Goal: Task Accomplishment & Management: Manage account settings

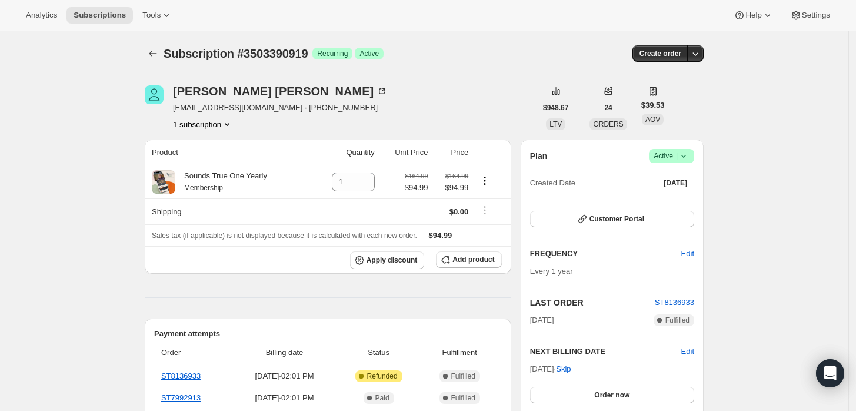
click at [682, 155] on icon at bounding box center [684, 156] width 12 height 12
click at [681, 202] on span "Cancel subscription" at bounding box center [675, 198] width 66 height 9
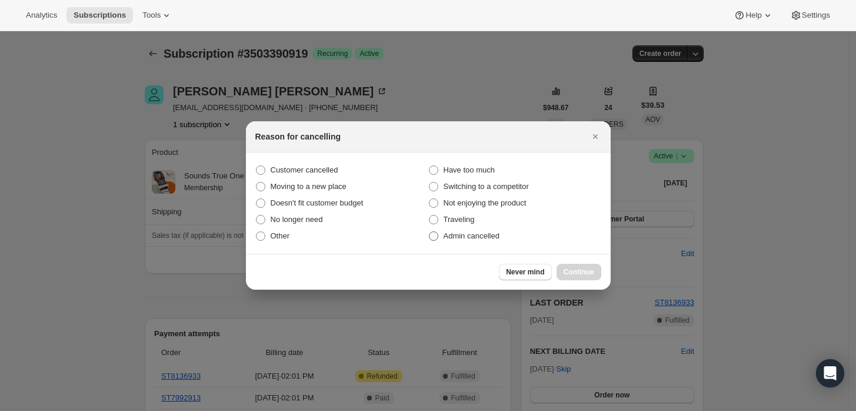
click at [477, 235] on span "Admin cancelled" at bounding box center [471, 235] width 56 height 9
click at [429, 232] on input "Admin cancelled" at bounding box center [429, 231] width 1 height 1
radio input "true"
click at [563, 265] on button "Continue" at bounding box center [578, 271] width 45 height 16
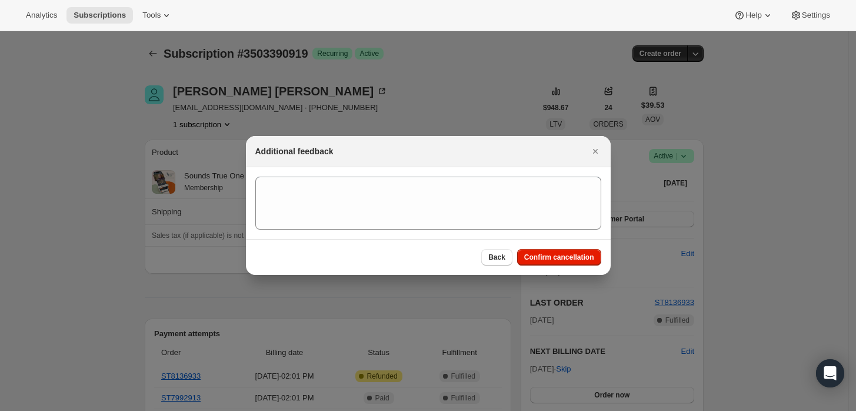
click at [540, 238] on section ":rbk:" at bounding box center [428, 203] width 365 height 72
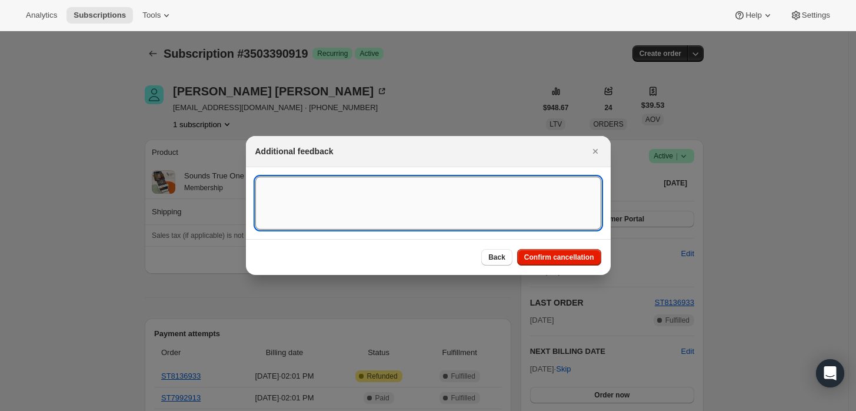
click at [522, 226] on textarea ":rbk:" at bounding box center [428, 202] width 346 height 53
type textarea "Customer requested cancellation and refund."
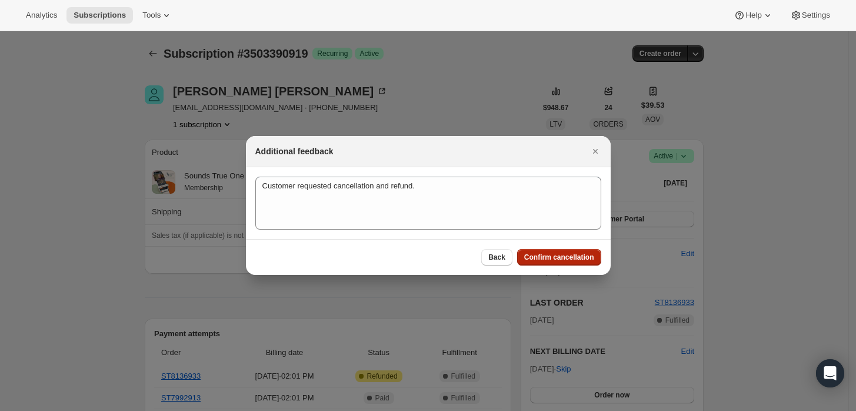
click at [554, 249] on button "Confirm cancellation" at bounding box center [559, 257] width 84 height 16
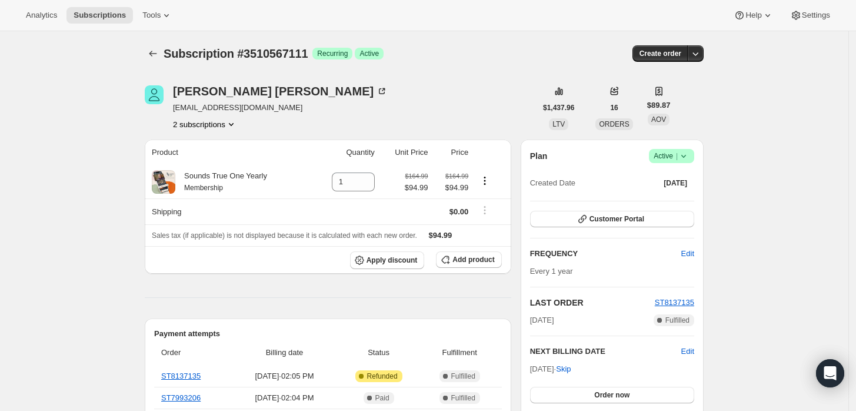
click at [684, 156] on icon at bounding box center [684, 156] width 12 height 12
click at [670, 199] on span "Cancel subscription" at bounding box center [675, 198] width 66 height 9
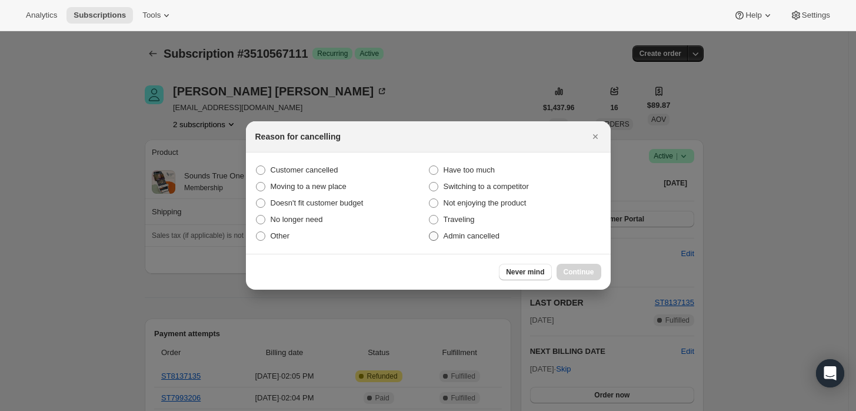
click at [473, 233] on span "Admin cancelled" at bounding box center [471, 235] width 56 height 9
click at [429, 232] on input "Admin cancelled" at bounding box center [429, 231] width 1 height 1
radio input "true"
click at [591, 278] on button "Continue" at bounding box center [578, 271] width 45 height 16
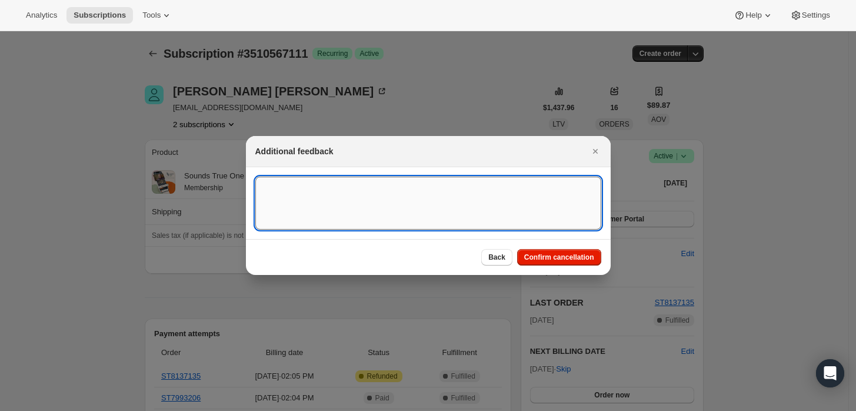
click at [515, 213] on textarea ":rbk:" at bounding box center [428, 202] width 346 height 53
type textarea "Customer requested cancellation and refund."
click at [548, 260] on span "Confirm cancellation" at bounding box center [559, 256] width 70 height 9
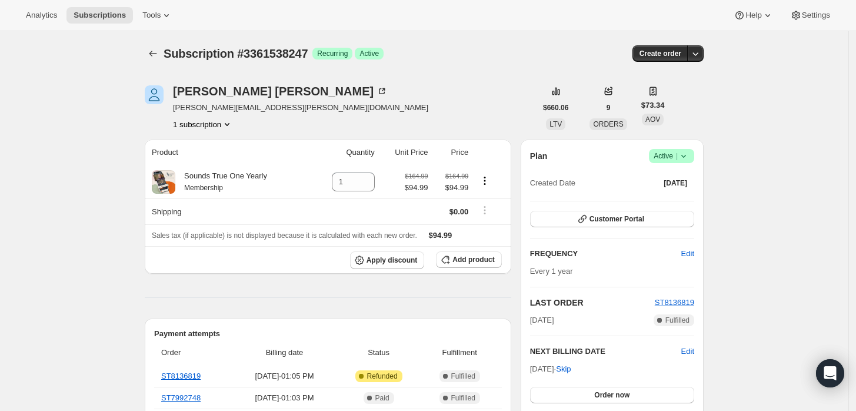
click at [679, 147] on div "Plan Success Active | Created Date Sep 15, 2022 Customer Portal FREQUENCY Edit …" at bounding box center [612, 291] width 183 height 304
click at [682, 164] on div "Plan Success Active | Created Date Sep 15, 2022" at bounding box center [612, 170] width 164 height 42
click at [678, 152] on span "|" at bounding box center [677, 155] width 2 height 9
click at [649, 201] on span "Cancel subscription" at bounding box center [675, 198] width 66 height 9
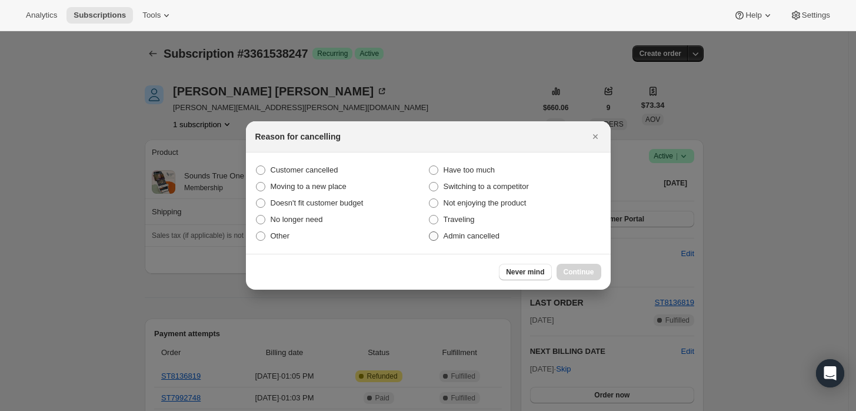
click at [495, 233] on span "Admin cancelled" at bounding box center [471, 235] width 56 height 9
click at [429, 232] on input "Admin cancelled" at bounding box center [429, 231] width 1 height 1
radio input "true"
click at [582, 269] on span "Continue" at bounding box center [578, 271] width 31 height 9
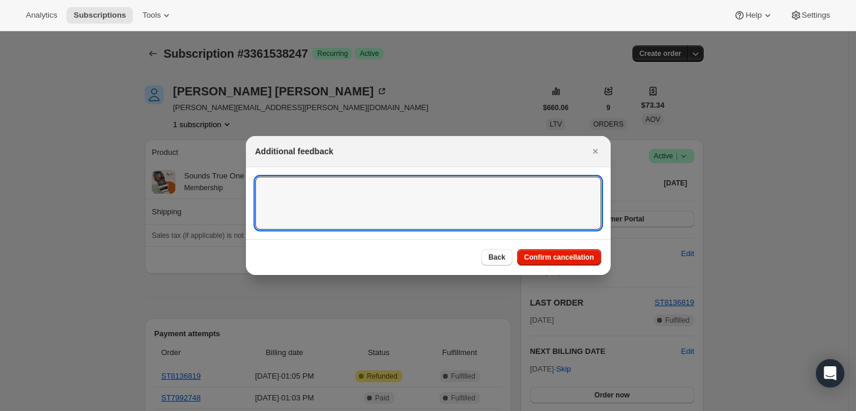
click at [490, 215] on textarea ":rbk:" at bounding box center [428, 202] width 346 height 53
type textarea "Customer requested cancellation and refund."
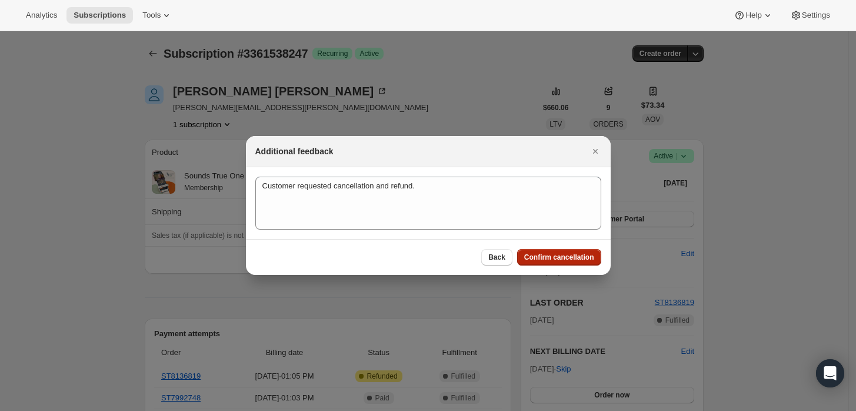
click at [579, 256] on span "Confirm cancellation" at bounding box center [559, 256] width 70 height 9
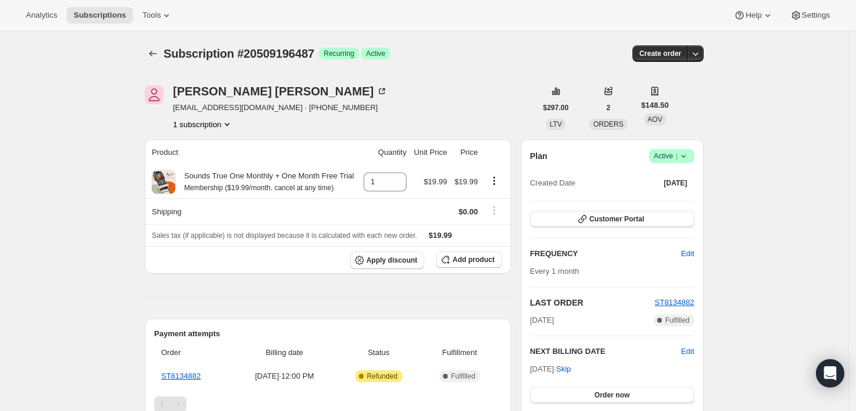
click at [681, 152] on icon at bounding box center [684, 156] width 12 height 12
click at [648, 200] on span "Cancel subscription" at bounding box center [675, 198] width 66 height 9
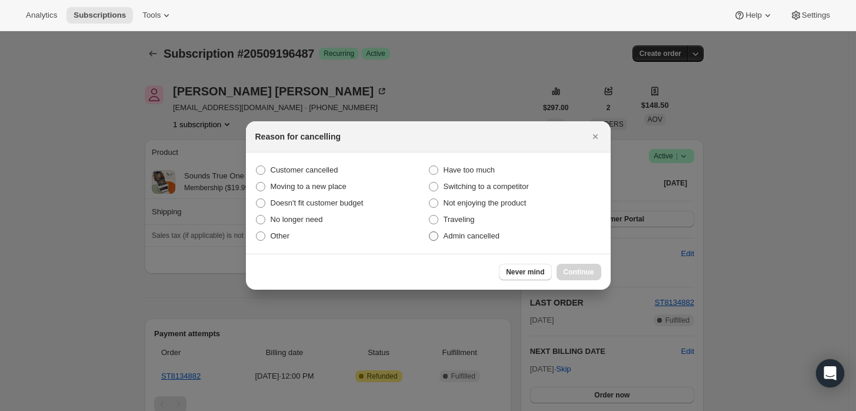
click at [484, 239] on span "Admin cancelled" at bounding box center [471, 235] width 56 height 9
click at [429, 232] on input "Admin cancelled" at bounding box center [429, 231] width 1 height 1
radio input "true"
click at [574, 271] on span "Continue" at bounding box center [578, 271] width 31 height 9
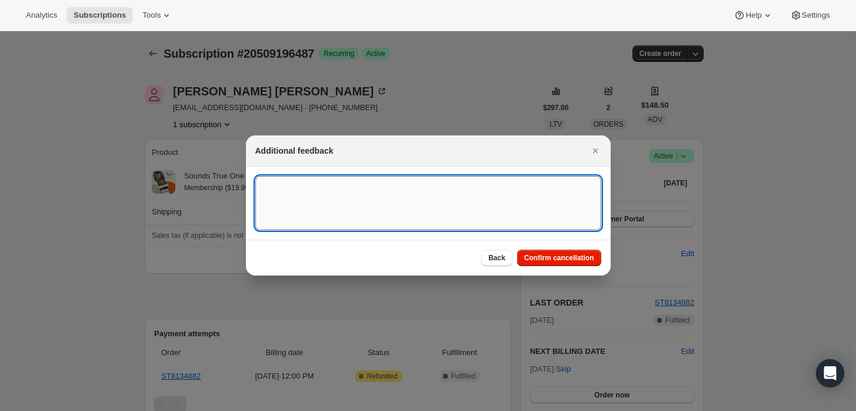
click at [475, 202] on textarea ":rbj:" at bounding box center [428, 203] width 346 height 54
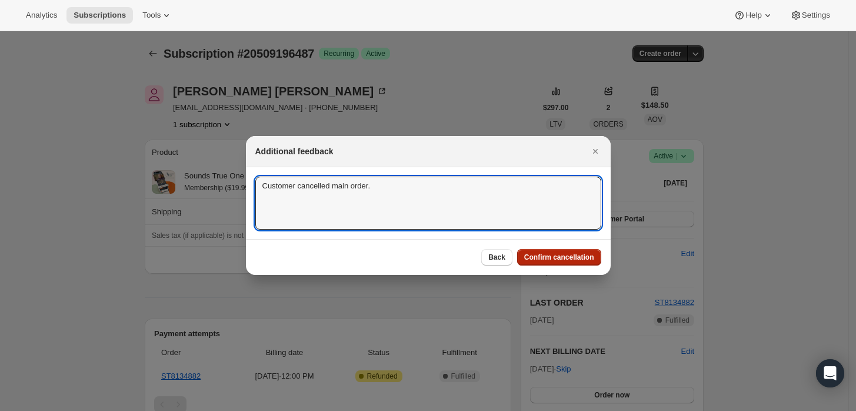
type textarea "Customer cancelled main order."
click at [562, 255] on span "Confirm cancellation" at bounding box center [559, 256] width 70 height 9
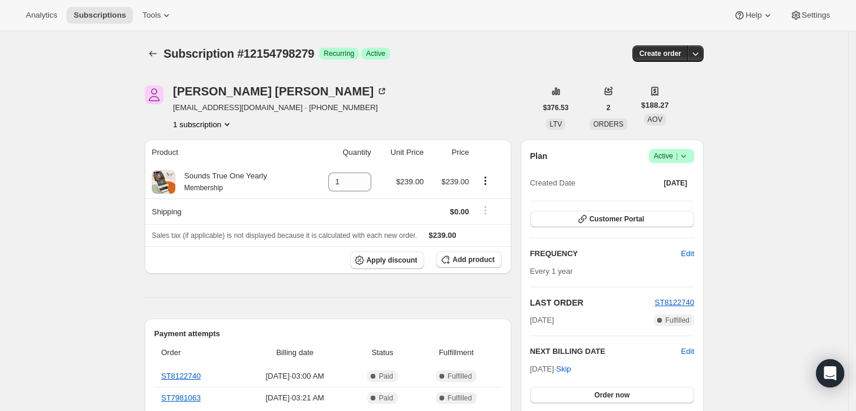
click at [685, 161] on icon at bounding box center [684, 156] width 12 height 12
click at [661, 197] on span "Cancel subscription" at bounding box center [675, 198] width 66 height 9
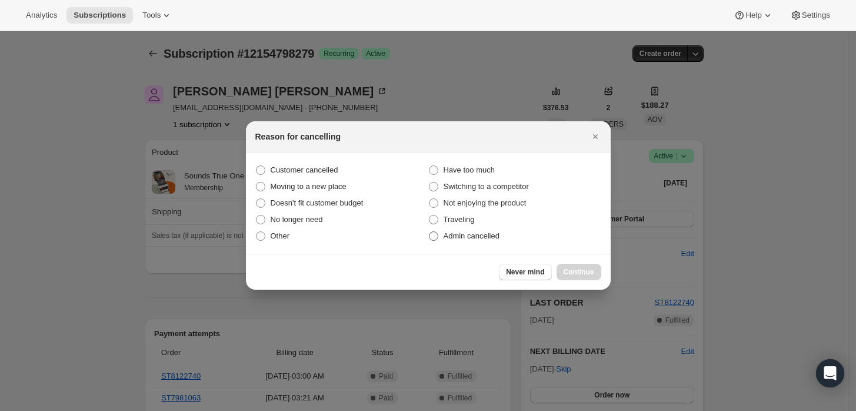
click at [486, 246] on section "Customer cancelled Have too much Moving to a new place Switching to a competito…" at bounding box center [428, 202] width 365 height 101
click at [484, 235] on span "Admin cancelled" at bounding box center [471, 235] width 56 height 9
click at [429, 232] on input "Admin cancelled" at bounding box center [429, 231] width 1 height 1
radio input "true"
click at [578, 272] on span "Continue" at bounding box center [578, 271] width 31 height 9
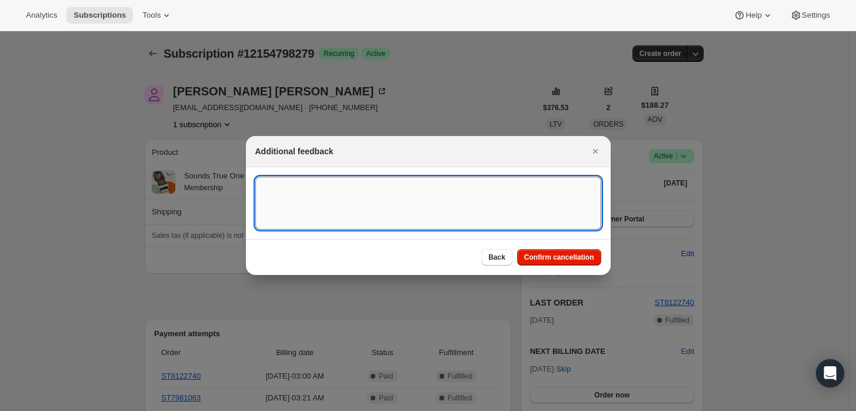
click at [529, 219] on textarea ":rbj:" at bounding box center [428, 202] width 346 height 53
type textarea "Customer requested cancellation."
click at [541, 249] on button "Confirm cancellation" at bounding box center [559, 257] width 84 height 16
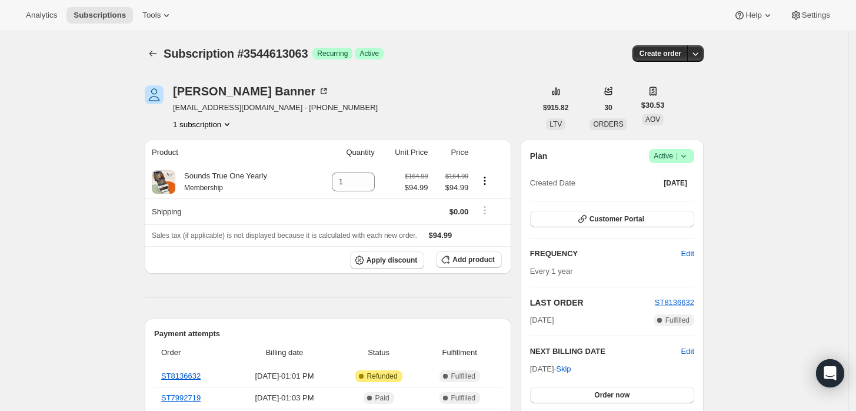
click at [678, 159] on span "|" at bounding box center [677, 155] width 2 height 9
click at [678, 192] on button "Cancel subscription" at bounding box center [676, 198] width 74 height 19
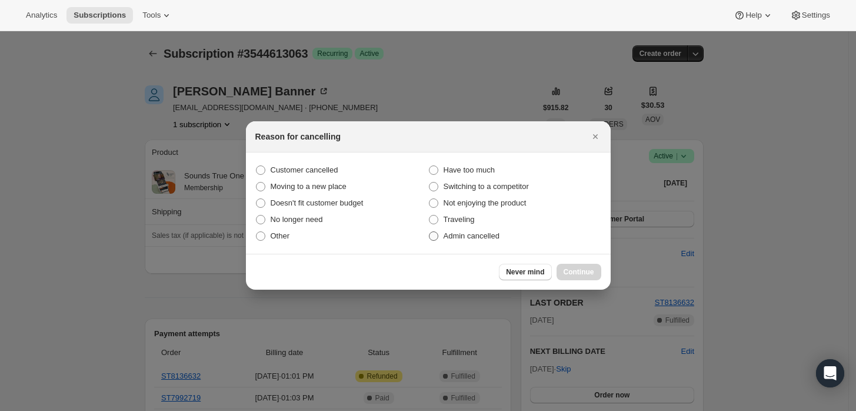
click at [510, 233] on label "Admin cancelled" at bounding box center [514, 236] width 173 height 16
click at [429, 232] on input "Admin cancelled" at bounding box center [429, 231] width 1 height 1
radio input "true"
click at [575, 268] on span "Continue" at bounding box center [578, 271] width 31 height 9
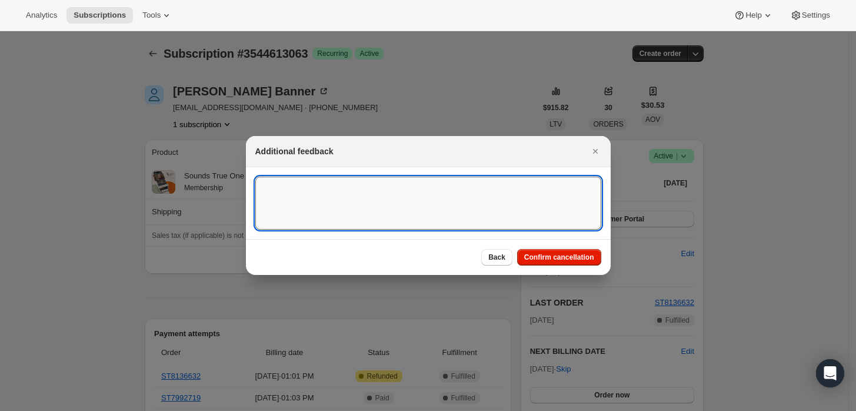
click at [435, 203] on textarea ":rbk:" at bounding box center [428, 202] width 346 height 53
type textarea "Customer requeseted cancellation and refund."
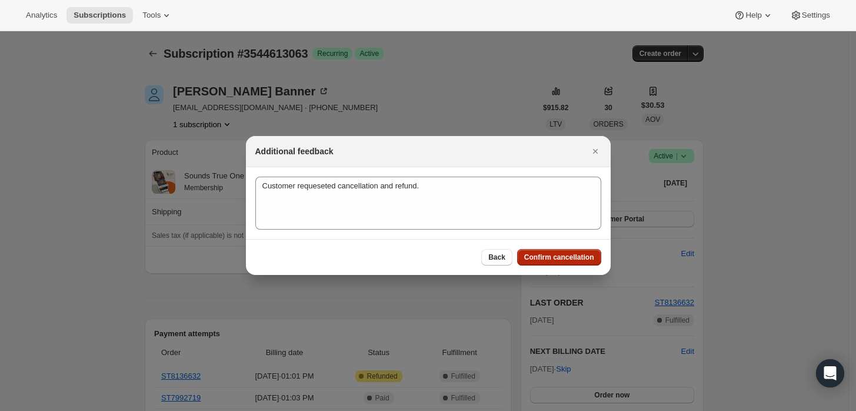
click at [560, 255] on span "Confirm cancellation" at bounding box center [559, 256] width 70 height 9
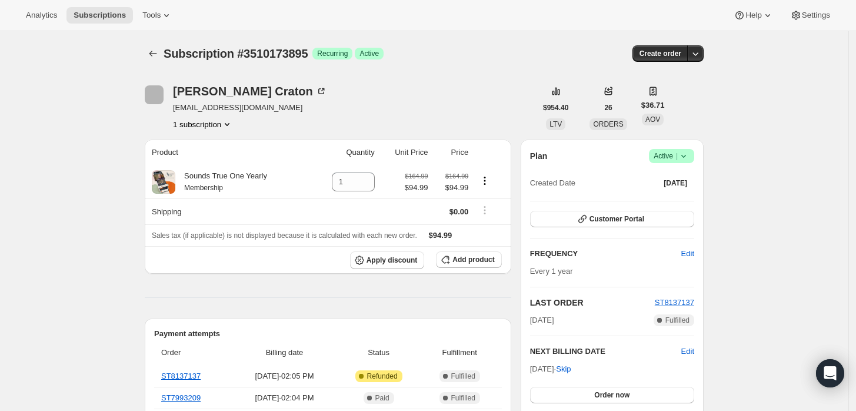
click at [687, 161] on icon at bounding box center [684, 156] width 12 height 12
click at [648, 205] on button "Cancel subscription" at bounding box center [676, 198] width 74 height 19
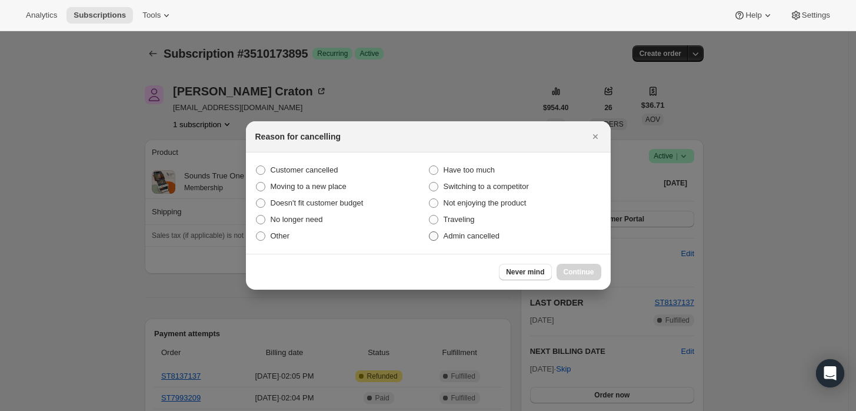
click at [456, 229] on label "Admin cancelled" at bounding box center [514, 236] width 173 height 16
click at [429, 231] on input "Admin cancelled" at bounding box center [429, 231] width 1 height 1
radio input "true"
click at [573, 268] on span "Continue" at bounding box center [578, 271] width 31 height 9
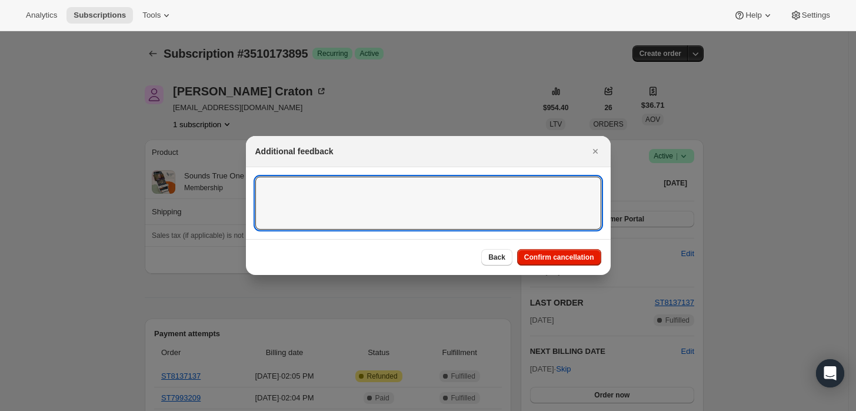
click at [461, 187] on textarea ":rbk:" at bounding box center [428, 202] width 346 height 53
type textarea "Customer requested cancellation and refund."
click at [538, 250] on button "Confirm cancellation" at bounding box center [559, 257] width 84 height 16
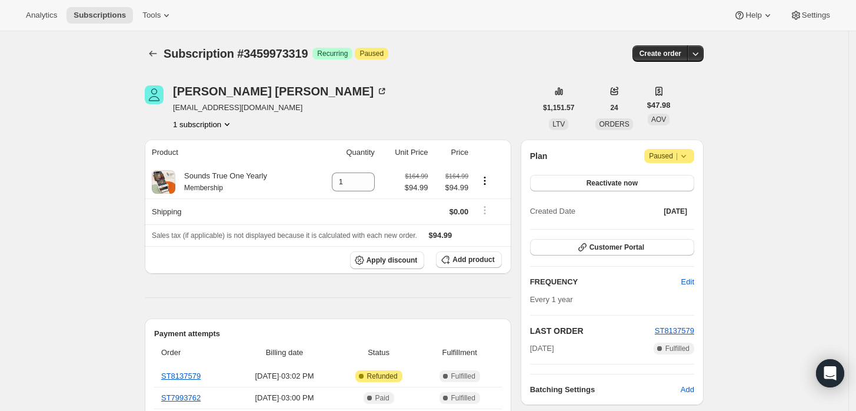
click at [673, 159] on span "Paused |" at bounding box center [669, 156] width 41 height 12
click at [676, 185] on button "Cancel subscription" at bounding box center [674, 178] width 74 height 19
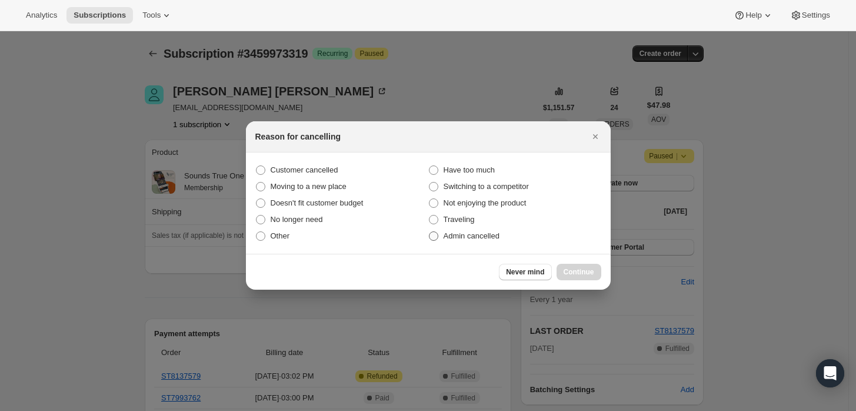
click at [489, 243] on label "Admin cancelled" at bounding box center [514, 236] width 173 height 16
click at [429, 232] on input "Admin cancelled" at bounding box center [429, 231] width 1 height 1
radio input "true"
click at [578, 269] on span "Continue" at bounding box center [578, 271] width 31 height 9
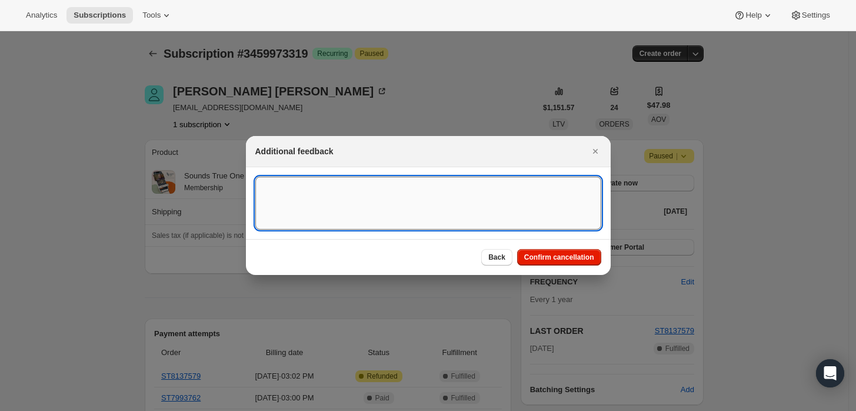
click at [486, 216] on textarea ":rbk:" at bounding box center [428, 202] width 346 height 53
type textarea "Customer requested cancellation and refund."
click at [553, 249] on button "Confirm cancellation" at bounding box center [559, 257] width 84 height 16
